Goal: Find specific page/section: Find specific page/section

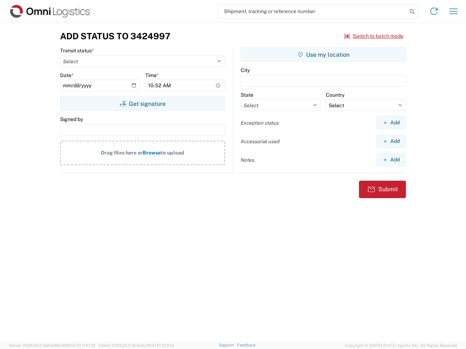
click at [312, 11] on input "search" at bounding box center [312, 11] width 188 height 14
click at [412, 12] on icon at bounding box center [412, 12] width 10 height 10
click at [434, 11] on icon at bounding box center [434, 11] width 12 height 12
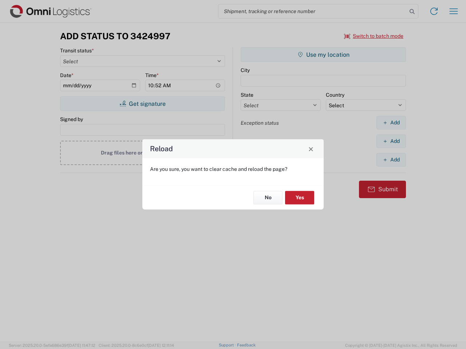
click at [453, 11] on div "Reload Are you sure, you want to clear cache and reload the page? No Yes" at bounding box center [233, 174] width 466 height 349
click at [374, 36] on div "Reload Are you sure, you want to clear cache and reload the page? No Yes" at bounding box center [233, 174] width 466 height 349
click at [142, 104] on div "Reload Are you sure, you want to clear cache and reload the page? No Yes" at bounding box center [233, 174] width 466 height 349
click at [323, 55] on div "Reload Are you sure, you want to clear cache and reload the page? No Yes" at bounding box center [233, 174] width 466 height 349
click at [391, 123] on div "Reload Are you sure, you want to clear cache and reload the page? No Yes" at bounding box center [233, 174] width 466 height 349
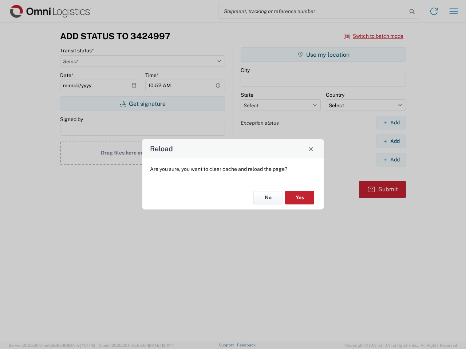
click at [391, 141] on div "Reload Are you sure, you want to clear cache and reload the page? No Yes" at bounding box center [233, 174] width 466 height 349
click at [391, 160] on div "Reload Are you sure, you want to clear cache and reload the page? No Yes" at bounding box center [233, 174] width 466 height 349
